Goal: Navigation & Orientation: Find specific page/section

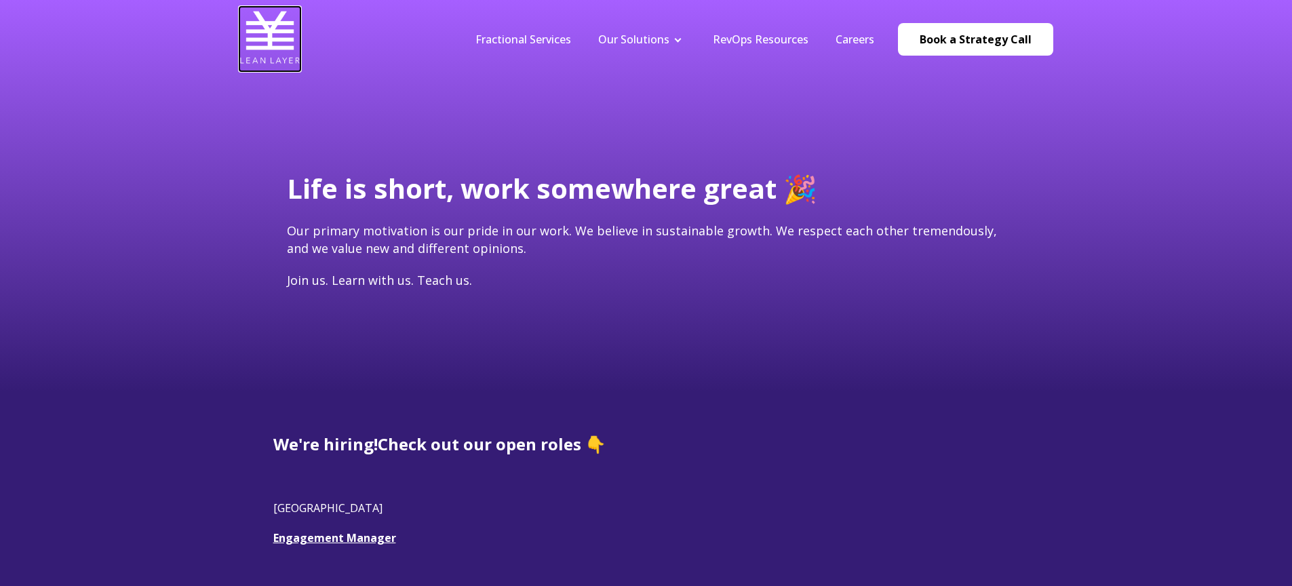
click at [275, 40] on img at bounding box center [269, 37] width 61 height 61
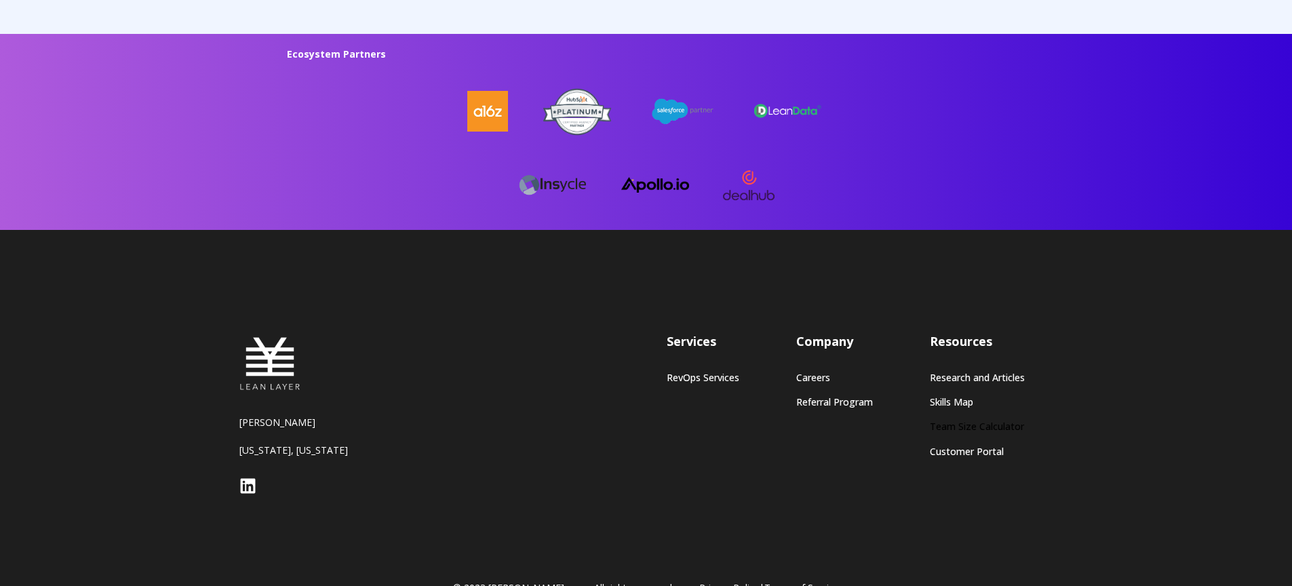
scroll to position [3661, 0]
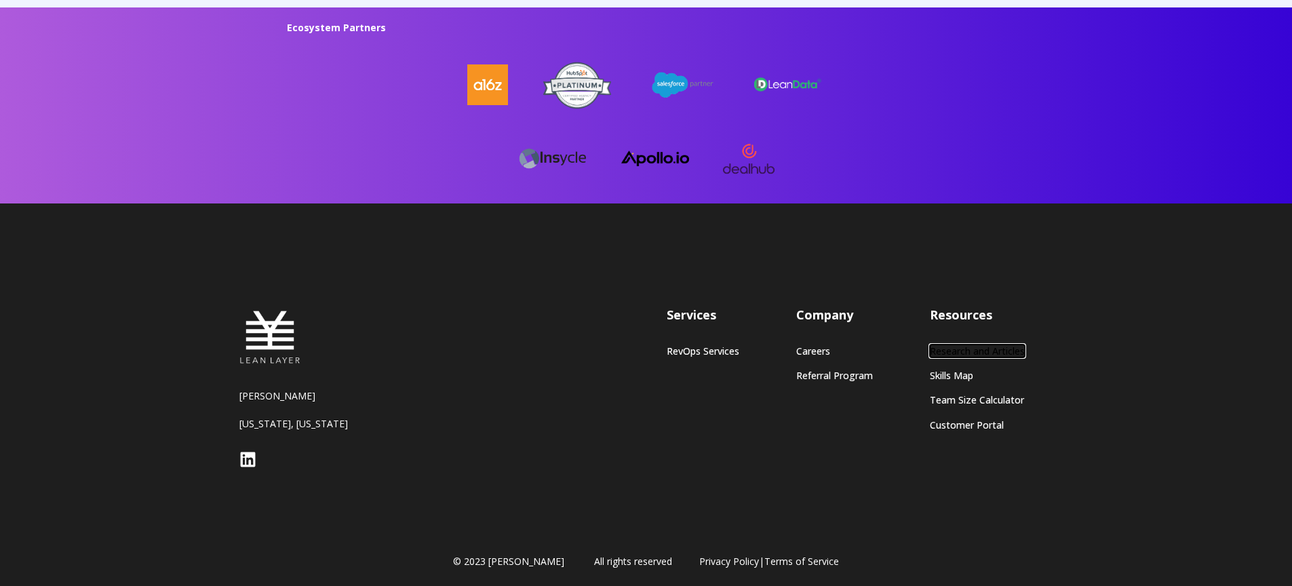
click at [974, 353] on link "Research and Articles" at bounding box center [977, 351] width 95 height 12
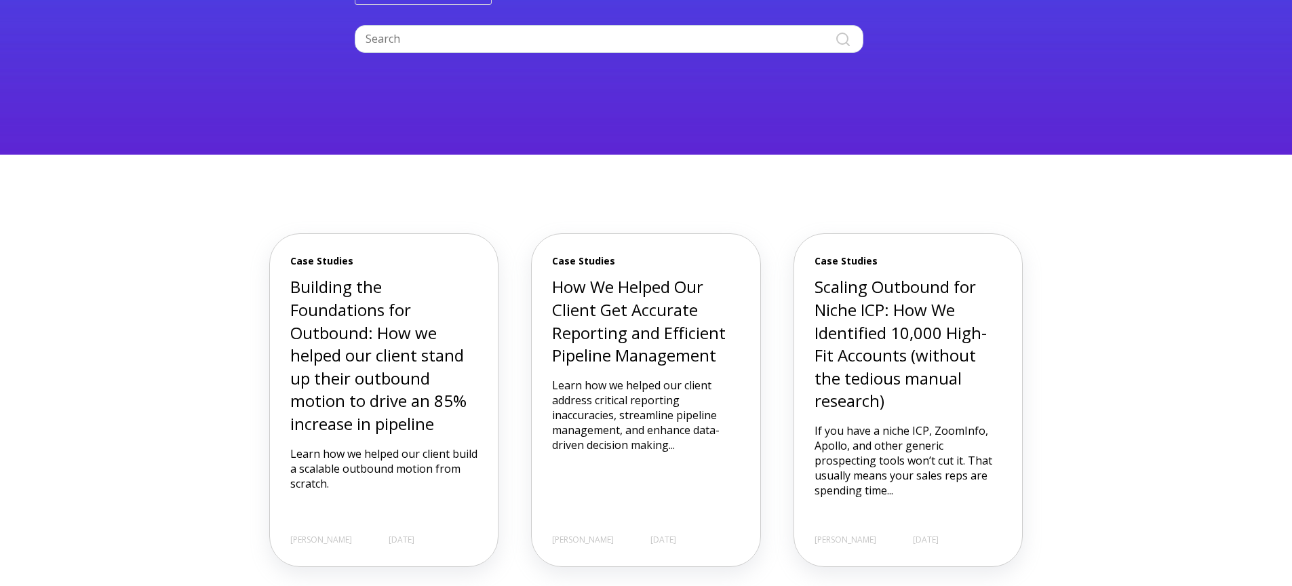
scroll to position [296, 0]
